Goal: Information Seeking & Learning: Learn about a topic

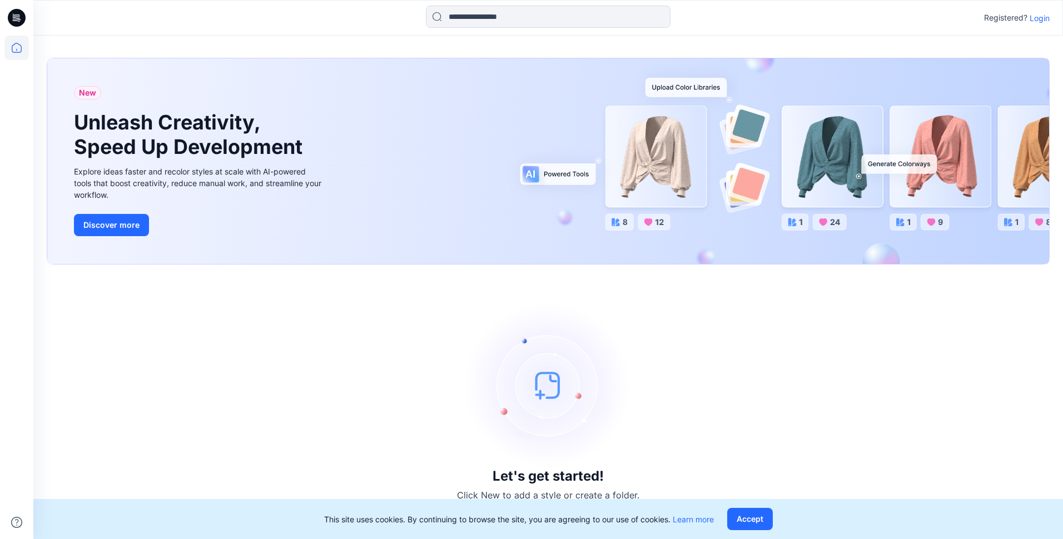
click at [1041, 16] on p "Login" at bounding box center [1040, 18] width 20 height 12
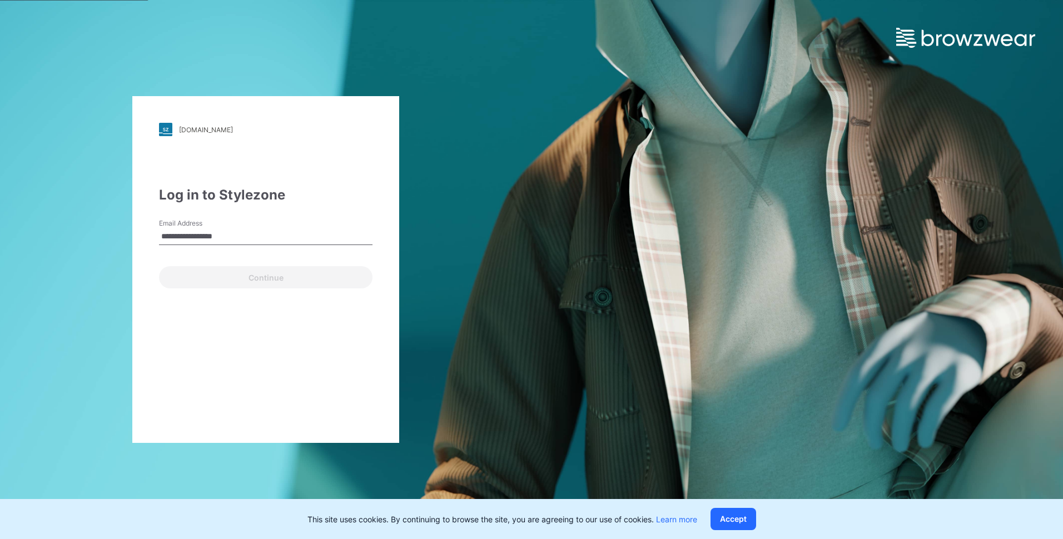
type input "**********"
click at [159, 266] on button "Continue" at bounding box center [266, 277] width 214 height 22
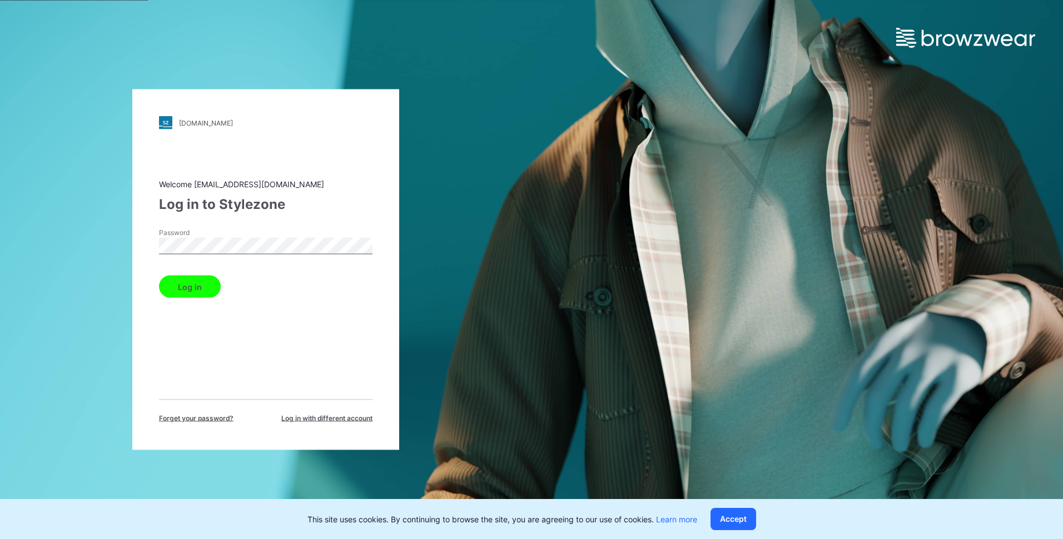
click at [189, 289] on button "Log in" at bounding box center [190, 287] width 62 height 22
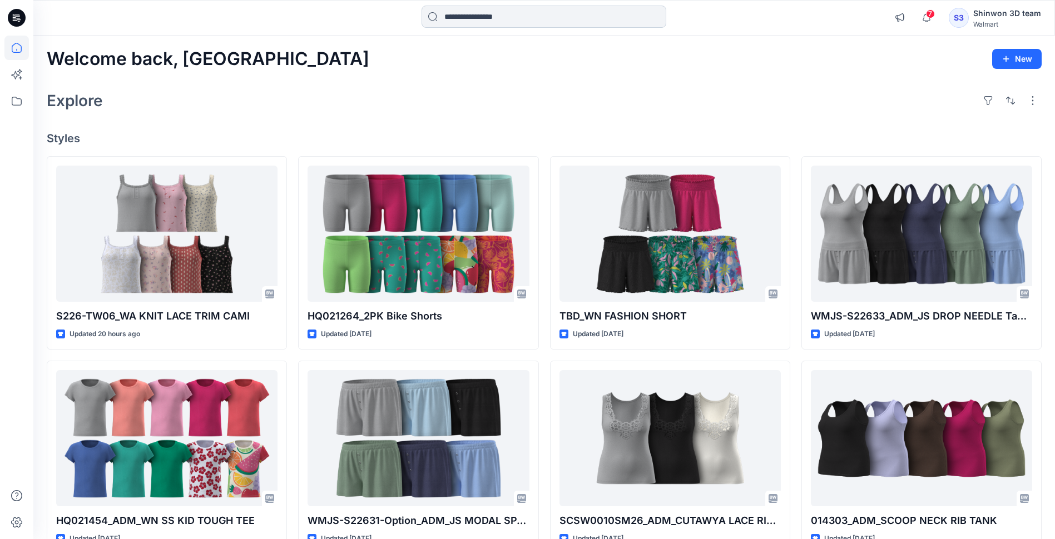
click at [508, 18] on input at bounding box center [543, 17] width 245 height 22
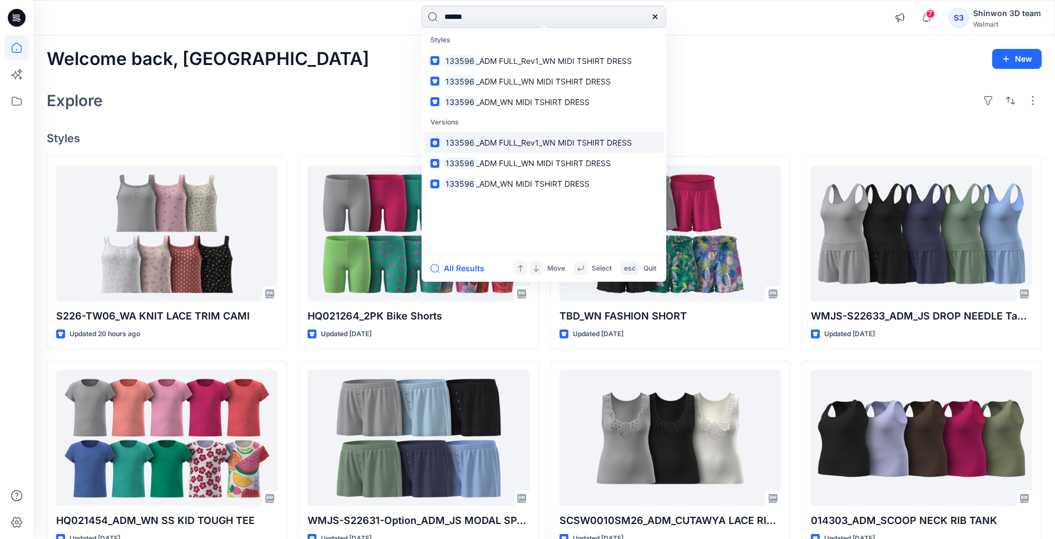
type input "******"
click at [615, 142] on span "_ADM FULL_Rev1_WN MIDI TSHIRT DRESS" at bounding box center [554, 142] width 156 height 9
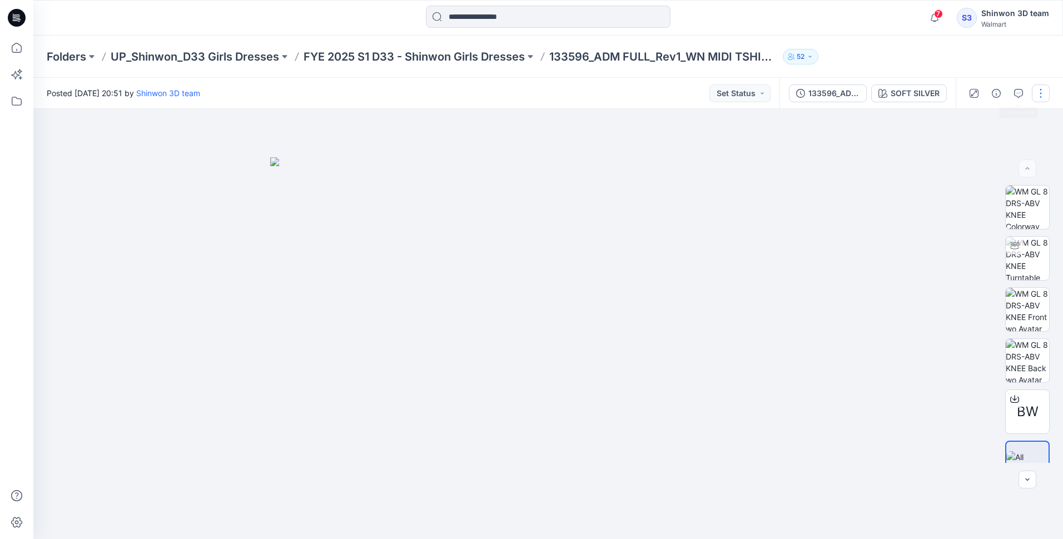
click at [1033, 90] on button "button" at bounding box center [1041, 94] width 18 height 18
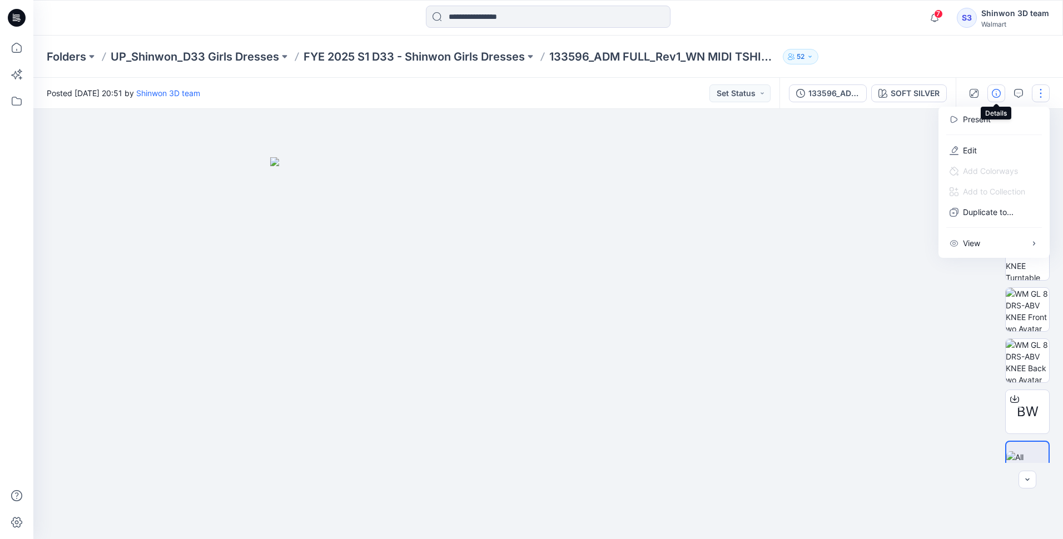
click at [995, 91] on icon "button" at bounding box center [996, 93] width 9 height 9
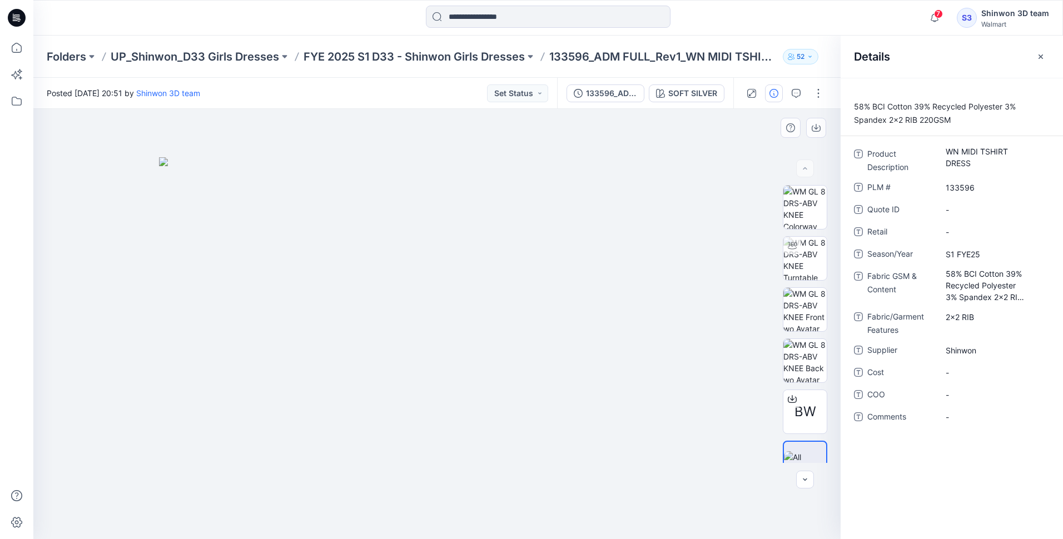
click at [642, 234] on img at bounding box center [437, 348] width 556 height 382
click at [683, 92] on div "SOFT SILVER" at bounding box center [692, 93] width 49 height 12
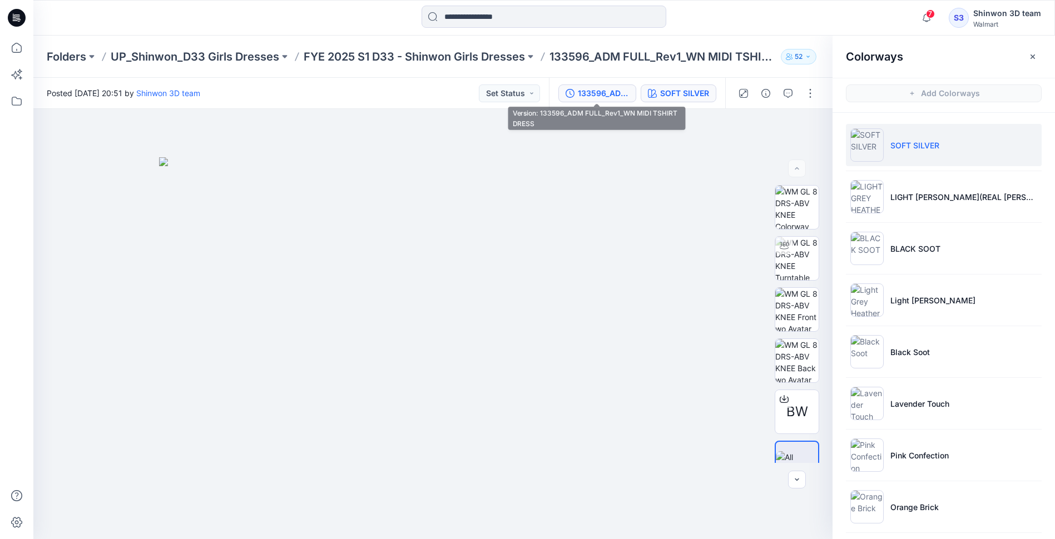
click at [602, 92] on div "133596_ADM FULL_Rev1_WN MIDI TSHIRT DRESS" at bounding box center [603, 93] width 51 height 12
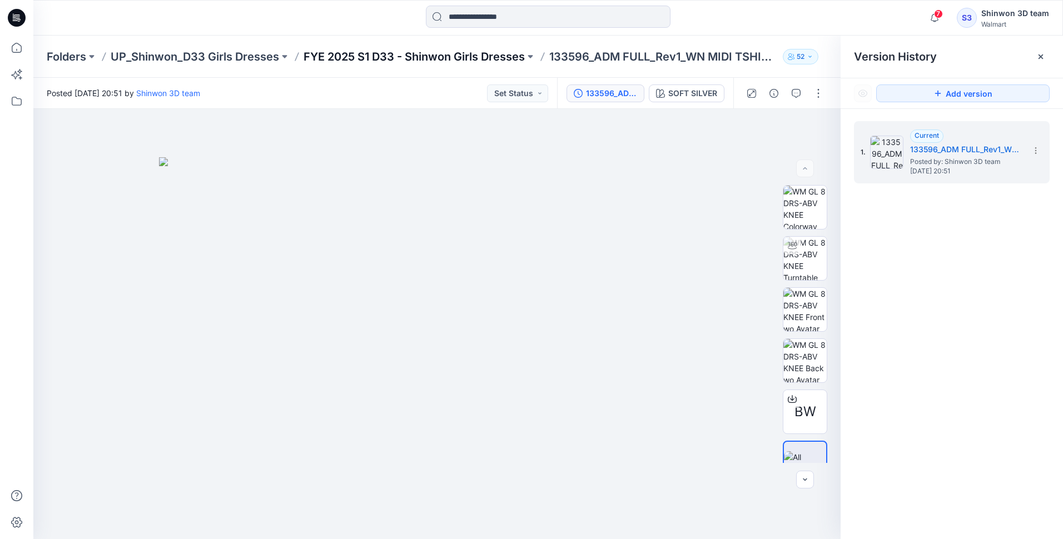
click at [497, 58] on p "FYE 2025 S1 D33 - Shinwon Girls Dresses" at bounding box center [414, 57] width 221 height 16
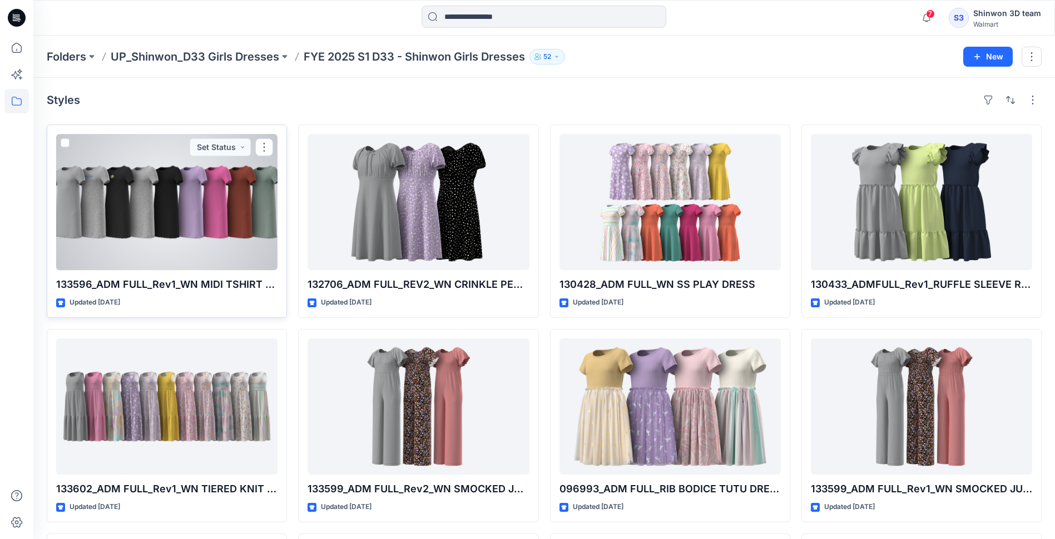
click at [234, 212] on div at bounding box center [166, 202] width 221 height 136
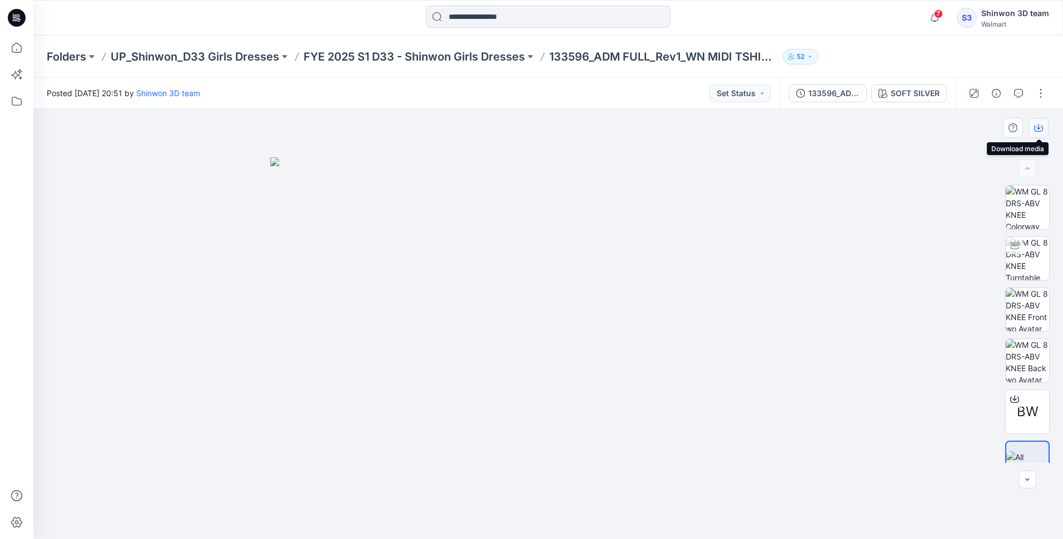
click at [1044, 124] on button "button" at bounding box center [1039, 128] width 20 height 20
click at [1041, 90] on button "button" at bounding box center [1041, 94] width 18 height 18
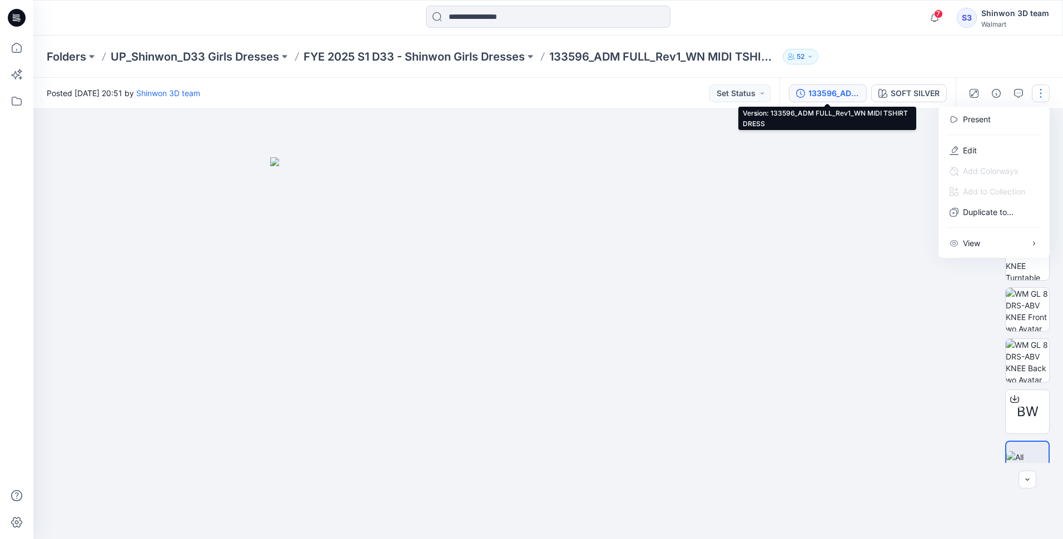
click at [805, 87] on button "133596_ADM FULL_Rev1_WN MIDI TSHIRT DRESS" at bounding box center [828, 94] width 78 height 18
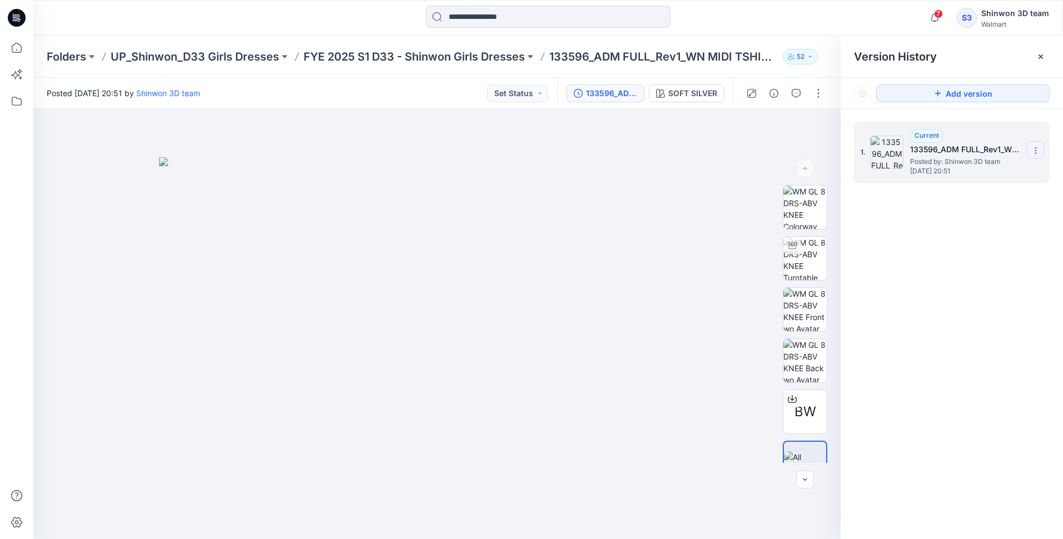
click at [1038, 147] on icon at bounding box center [1035, 150] width 9 height 9
click at [937, 20] on icon "button" at bounding box center [934, 18] width 21 height 22
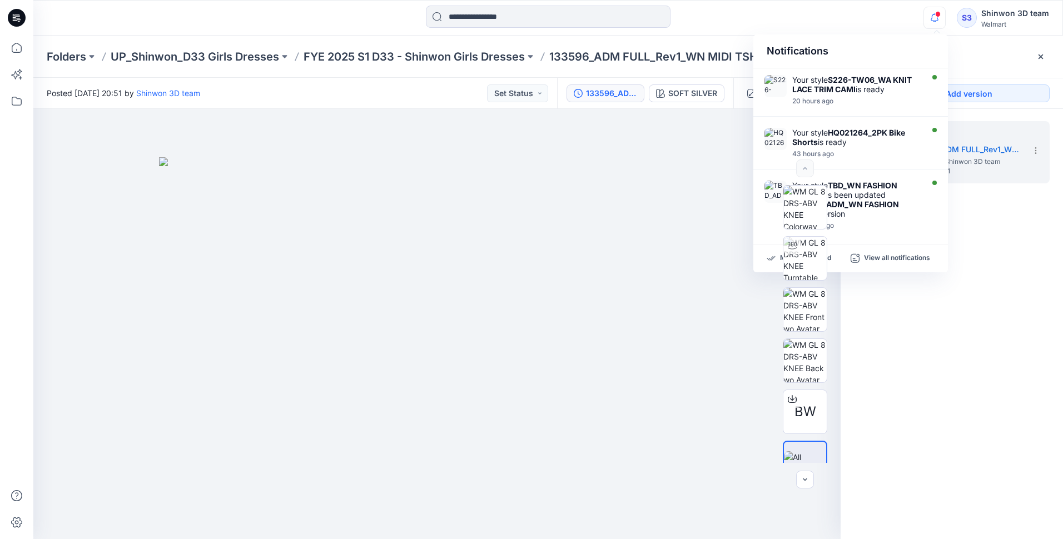
click at [1005, 254] on div "1. Current 133596_ADM FULL_Rev1_WN MIDI TSHIRT DRESS Posted by: Shinwon 3D team…" at bounding box center [952, 332] width 222 height 446
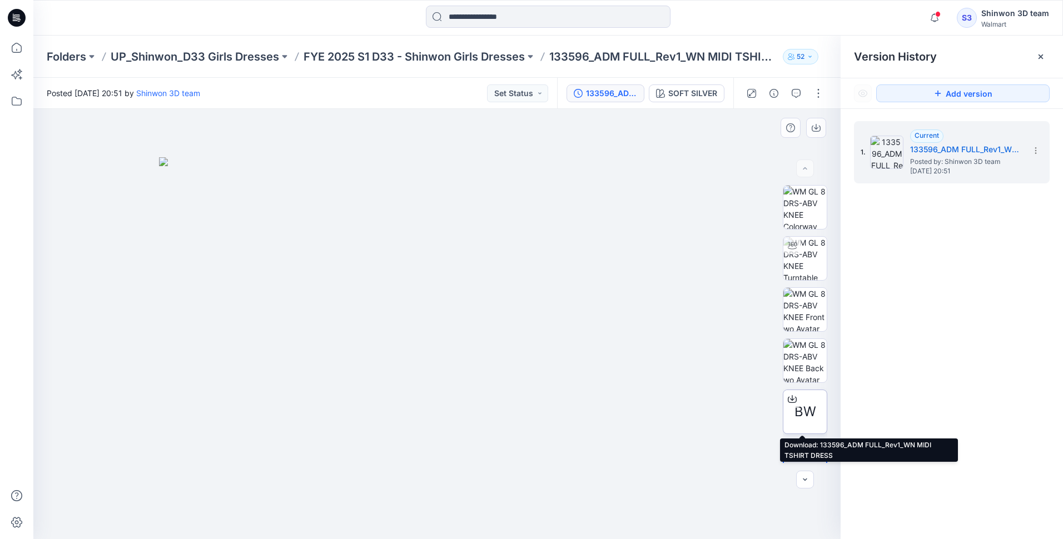
click at [789, 398] on icon at bounding box center [792, 399] width 9 height 9
